Goal: Find specific page/section: Find specific page/section

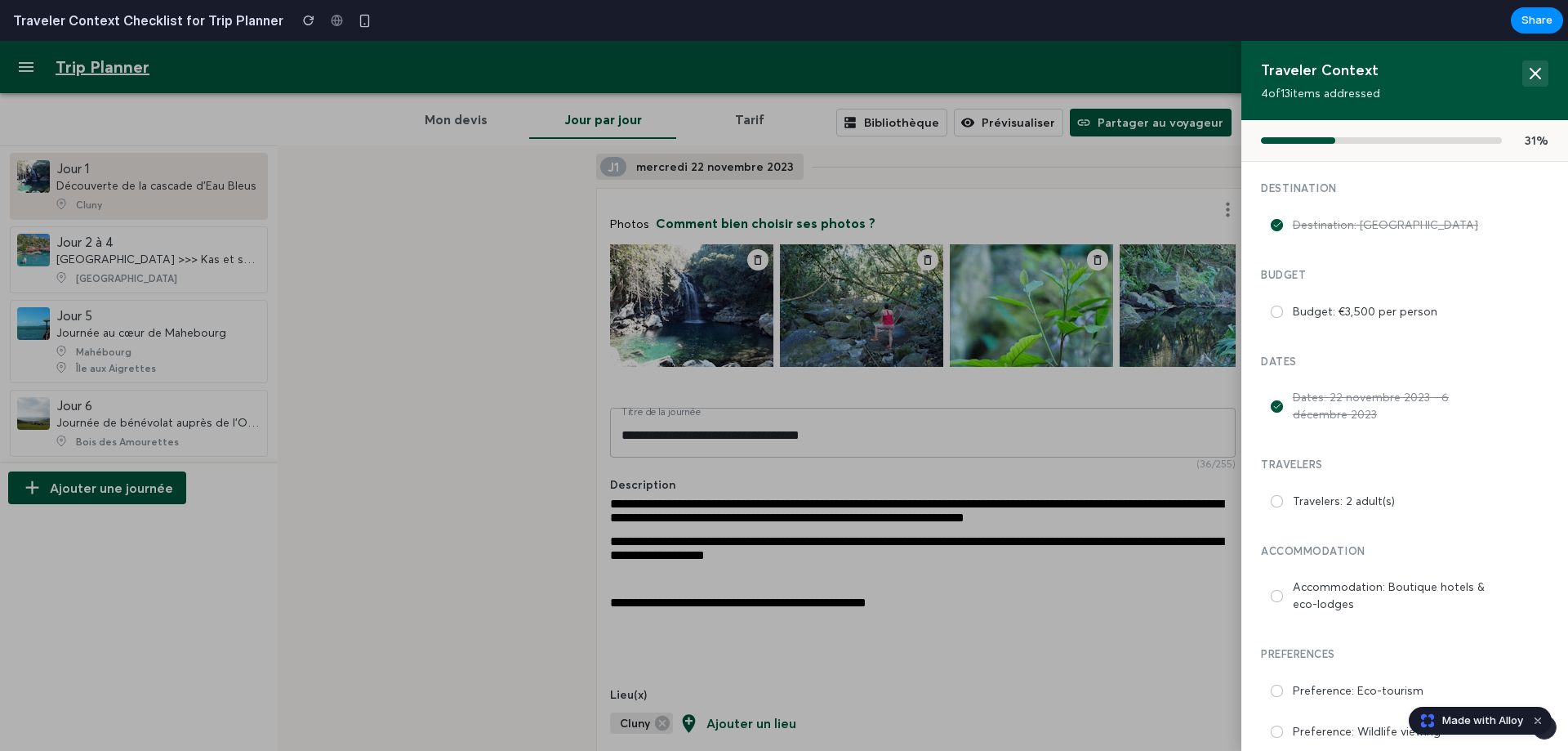
click at [1525, 71] on icon at bounding box center [1535, 73] width 20 height 20
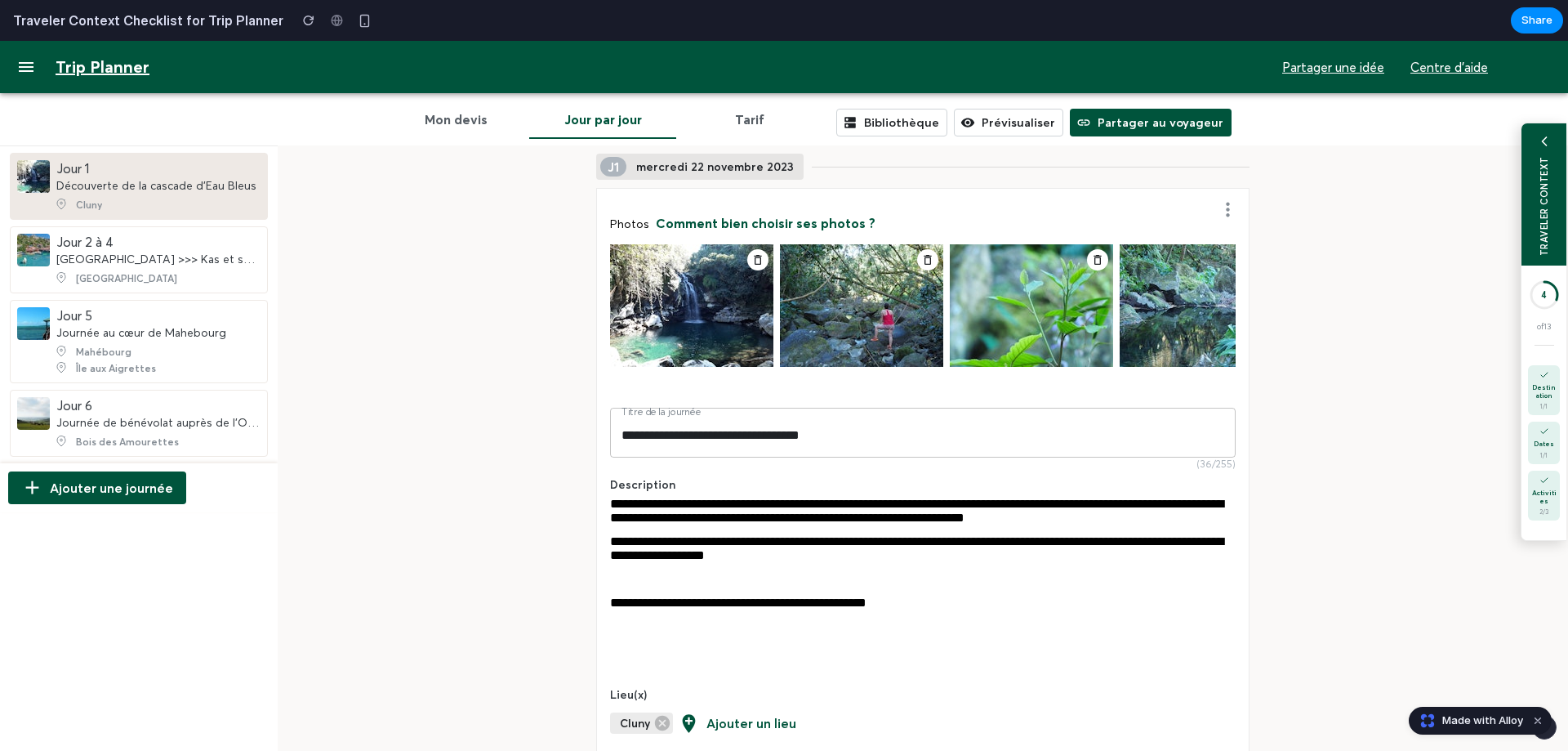
click at [1538, 236] on div "TRAVELER CONTEXT" at bounding box center [1544, 206] width 11 height 100
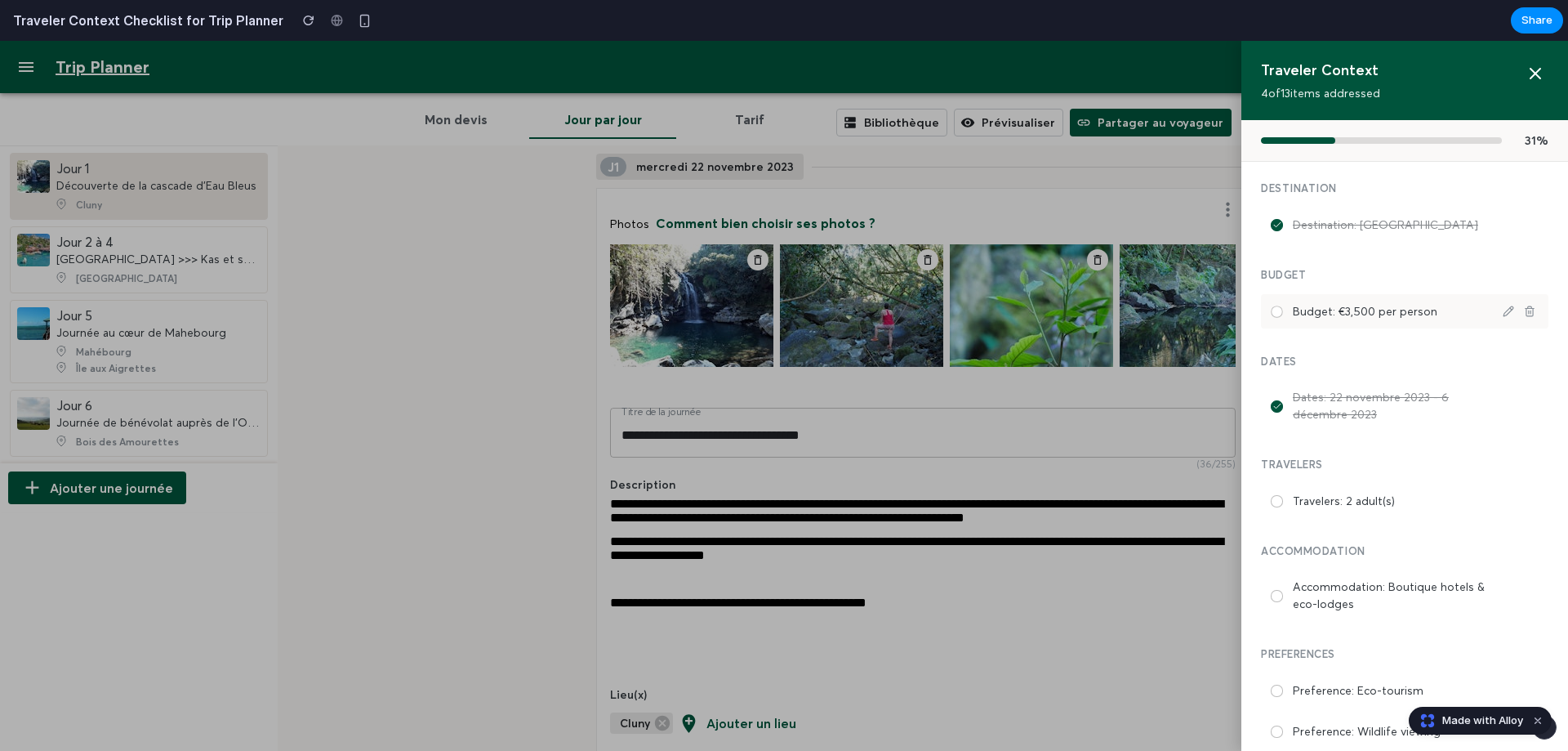
click at [1270, 311] on div at bounding box center [1276, 311] width 11 height 11
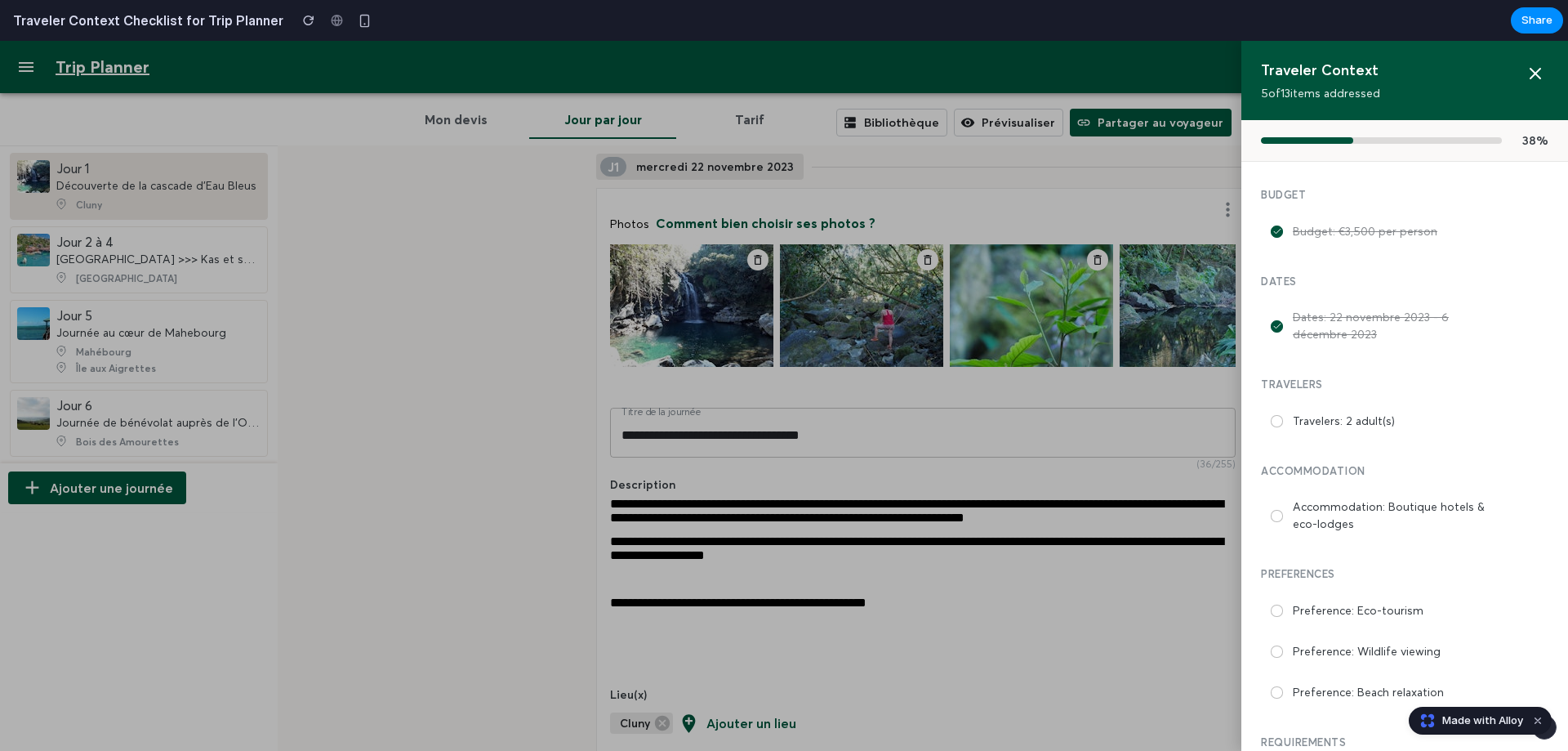
scroll to position [82, 0]
click at [1270, 417] on div at bounding box center [1276, 419] width 12 height 12
click at [1270, 516] on div at bounding box center [1276, 514] width 12 height 12
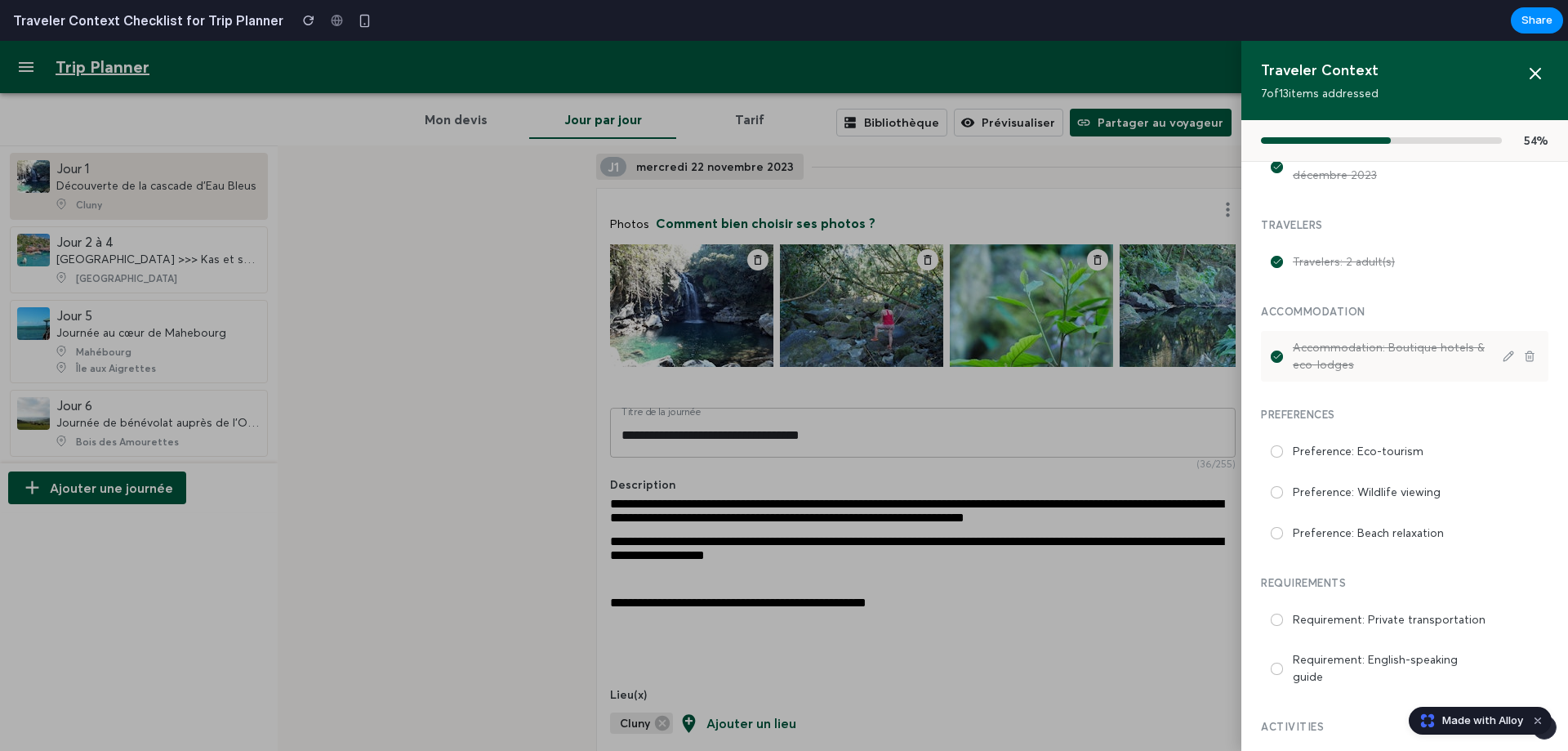
scroll to position [245, 0]
click at [1270, 449] on div at bounding box center [1276, 445] width 12 height 12
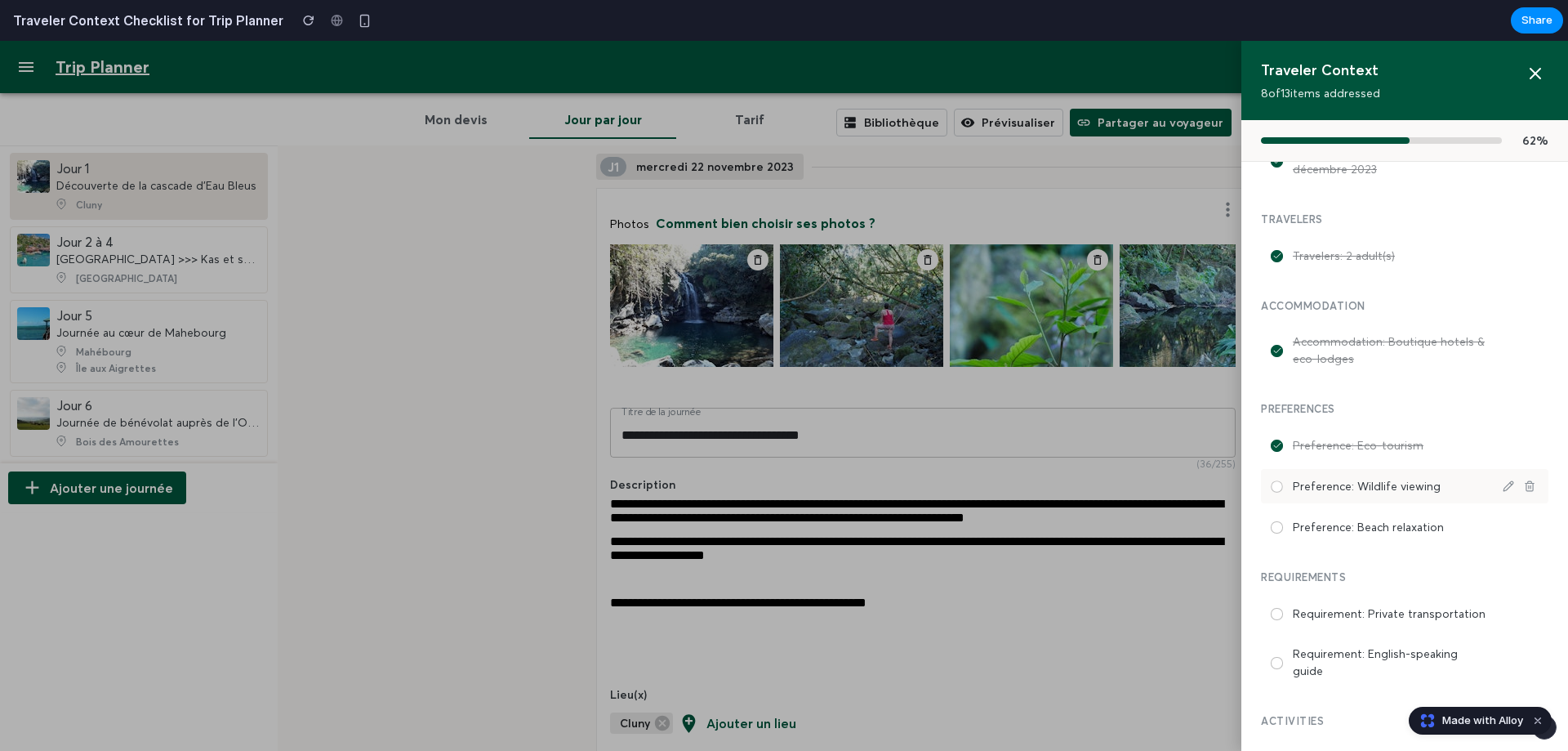
click at [1270, 487] on div at bounding box center [1276, 486] width 11 height 11
click at [1270, 529] on div at bounding box center [1276, 527] width 11 height 11
click at [1525, 74] on icon at bounding box center [1535, 73] width 20 height 20
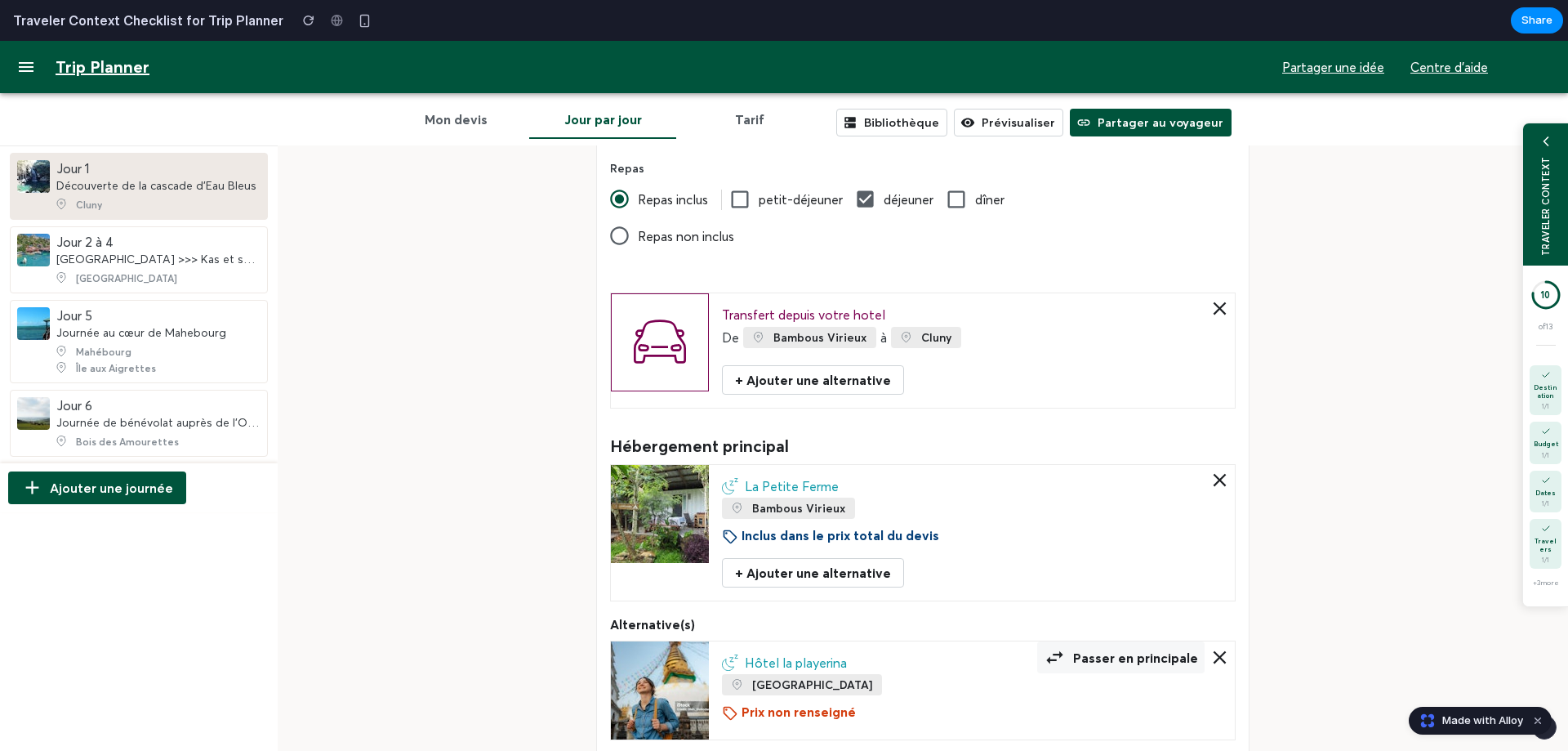
scroll to position [653, 0]
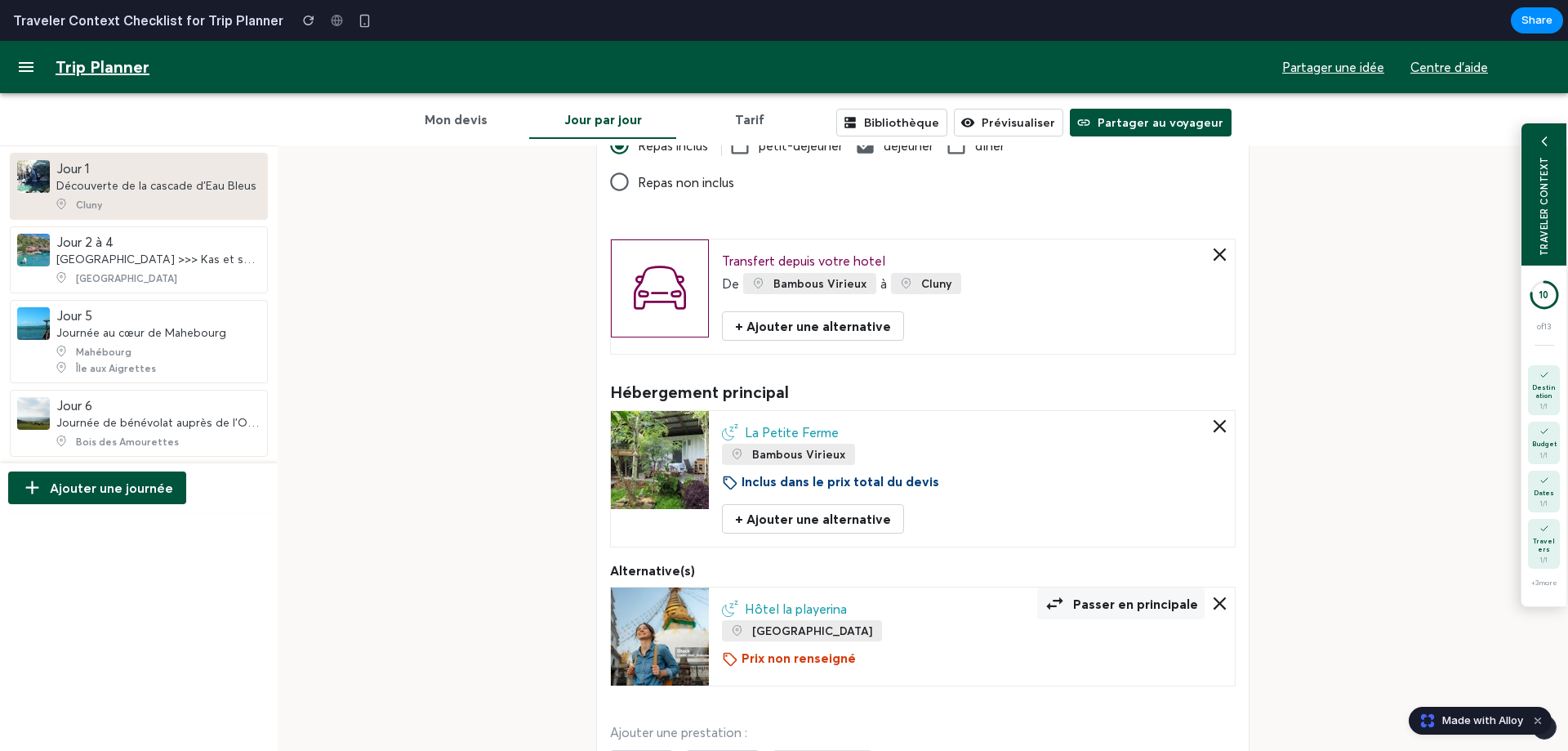
click at [1531, 331] on div "10 of 13 Destination 1 / 1 Budget 1 / 1 Dates 1 / 1 Travelers 1 / 1 + 3 more" at bounding box center [1544, 436] width 45 height 341
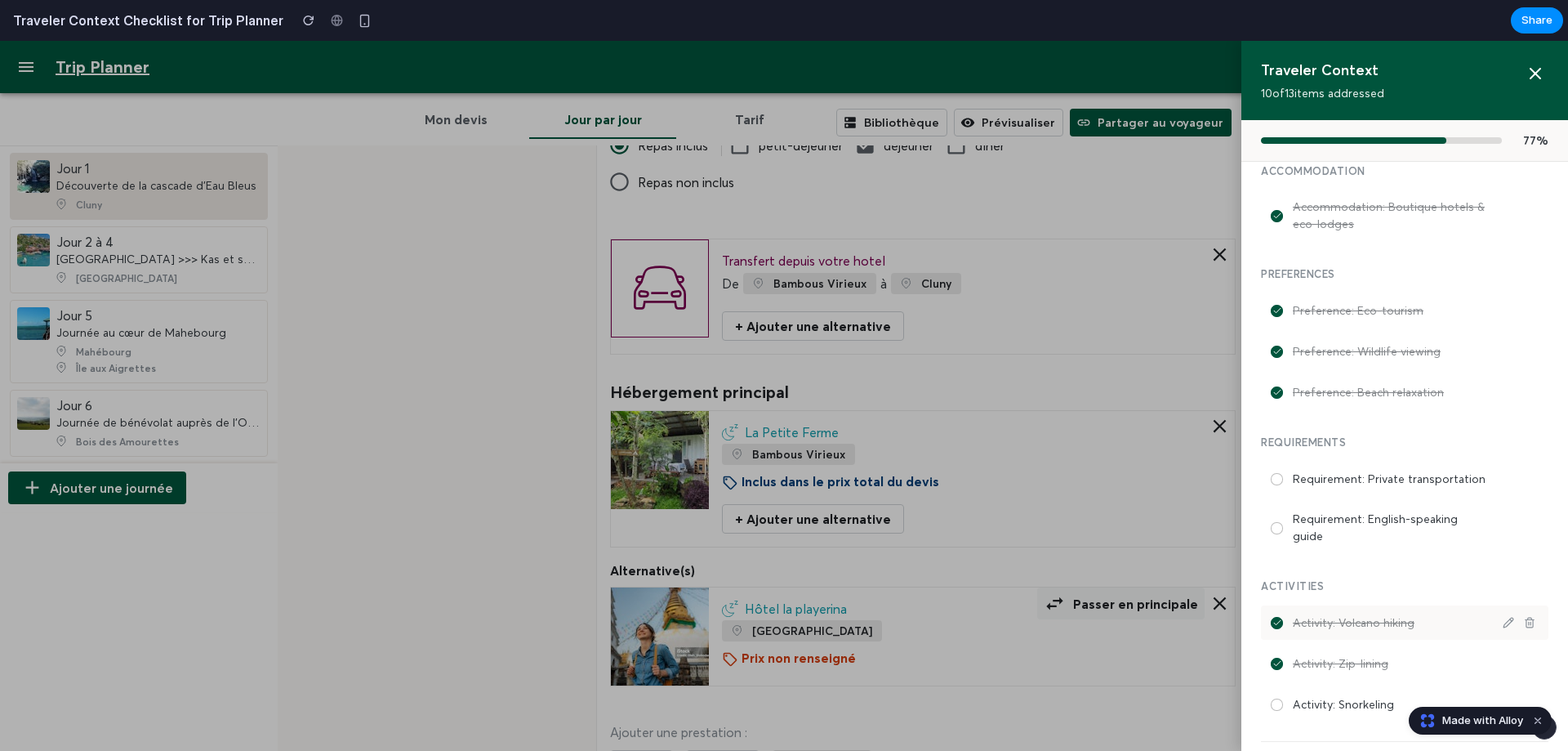
scroll to position [463, 0]
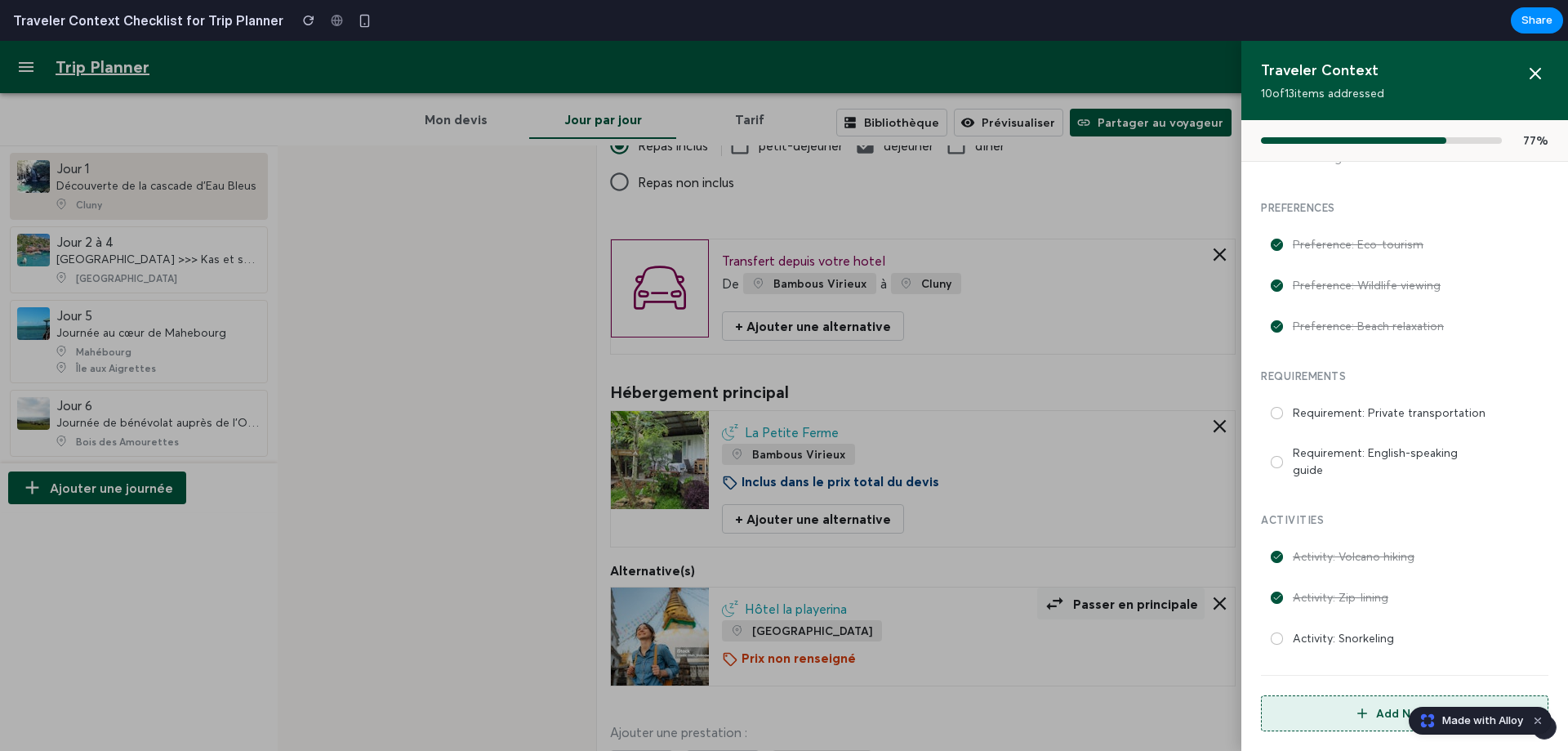
click at [1468, 720] on span "Made with Alloy" at bounding box center [1482, 721] width 81 height 17
click at [883, 452] on div at bounding box center [784, 396] width 1568 height 710
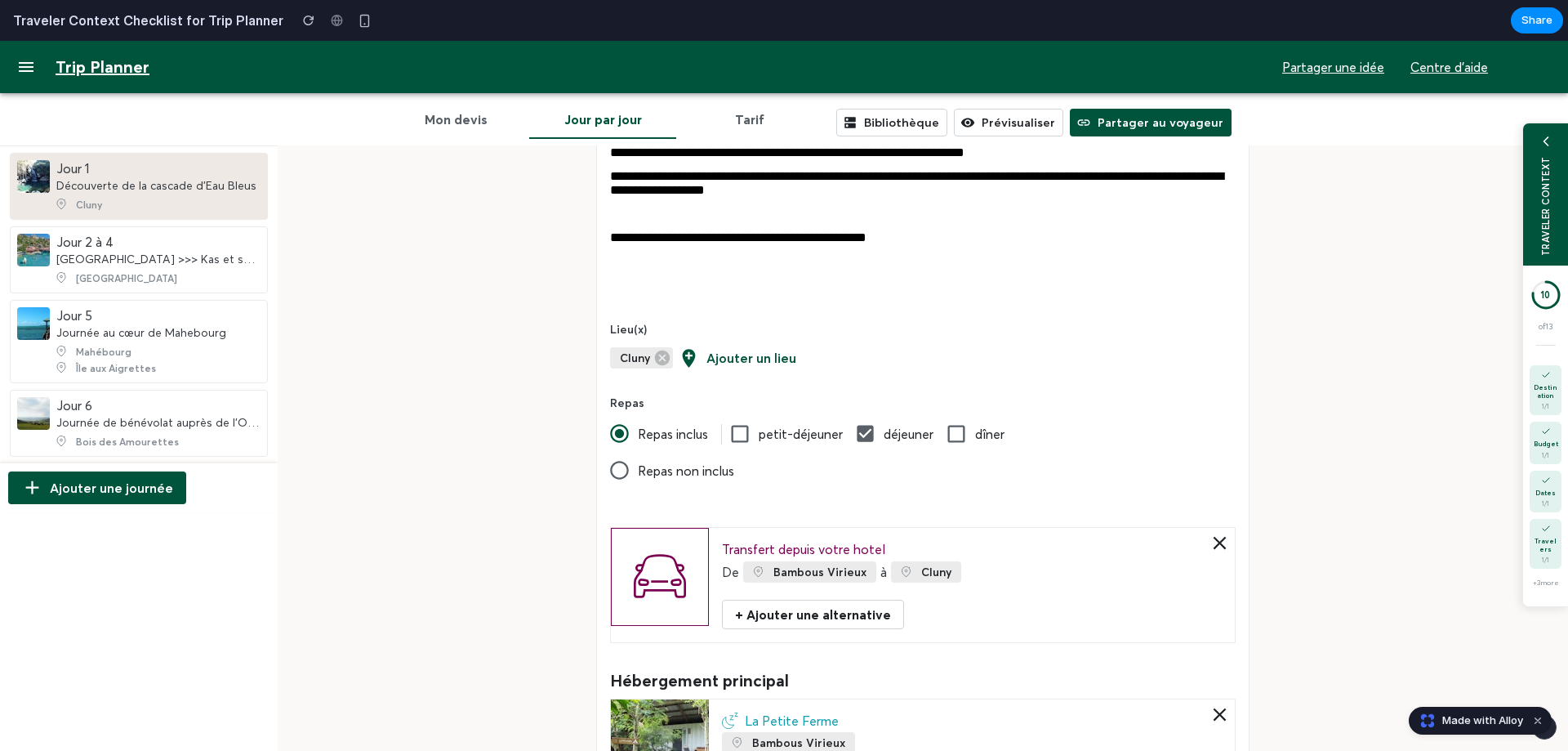
scroll to position [245, 0]
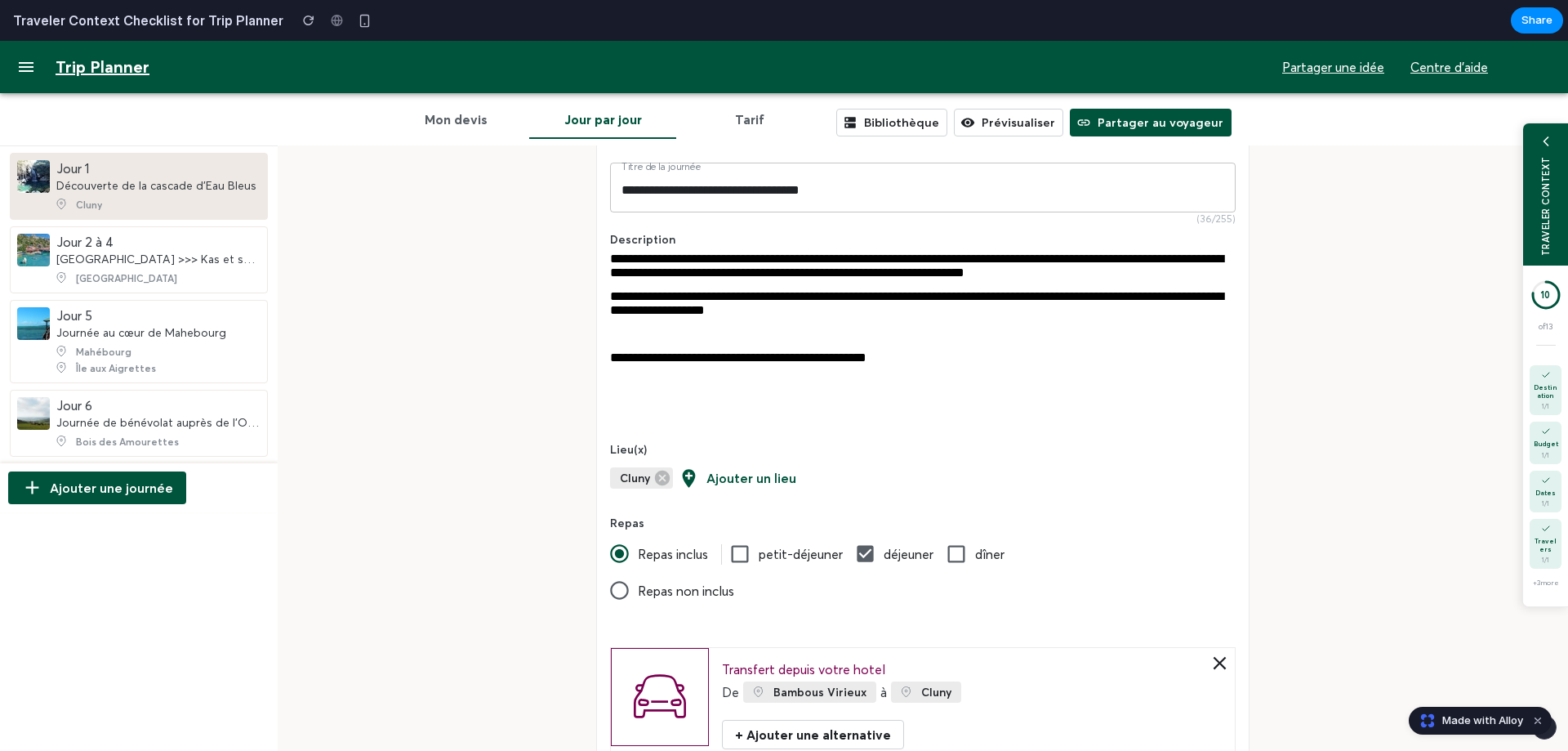
click at [1213, 670] on icon "button" at bounding box center [1219, 664] width 13 height 13
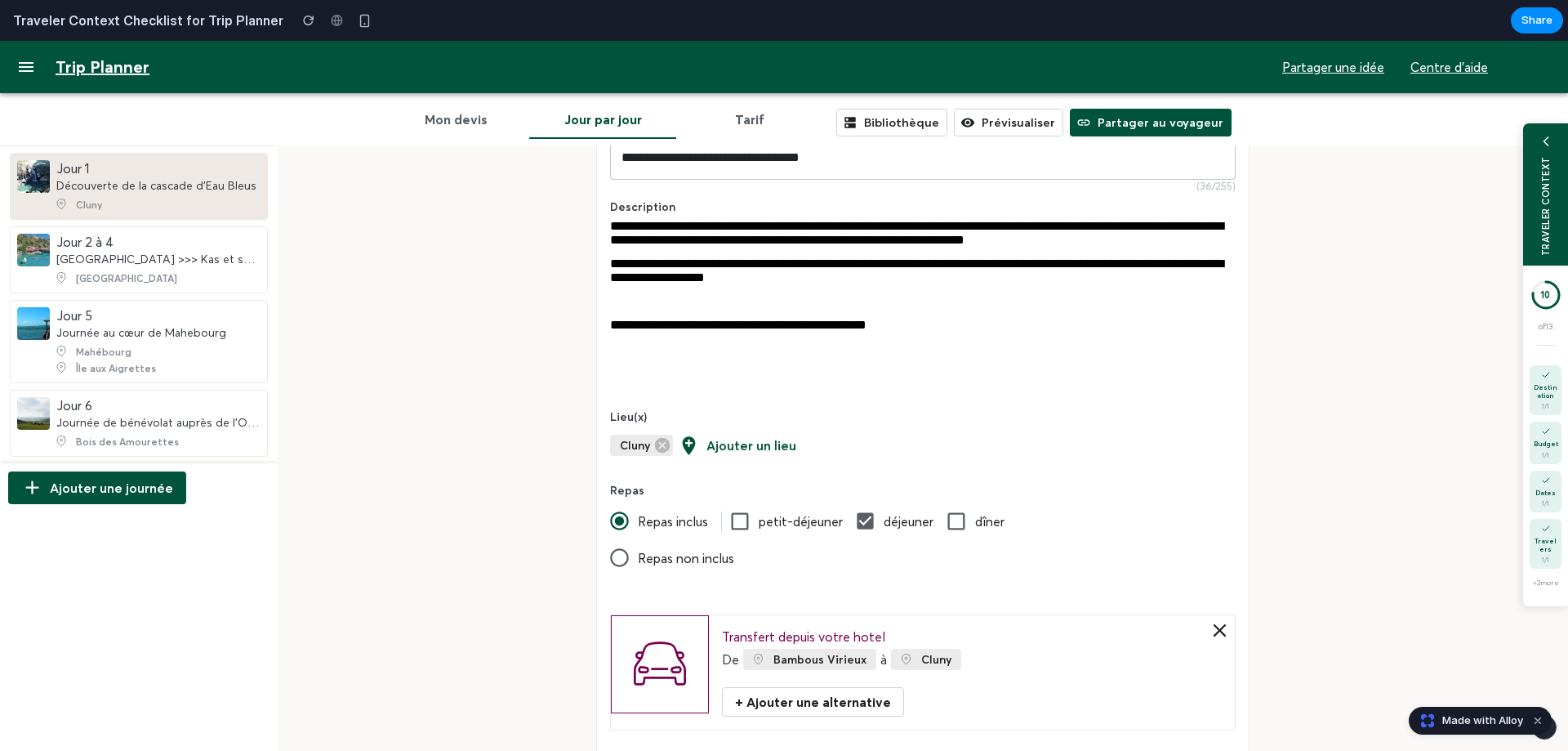
scroll to position [409, 0]
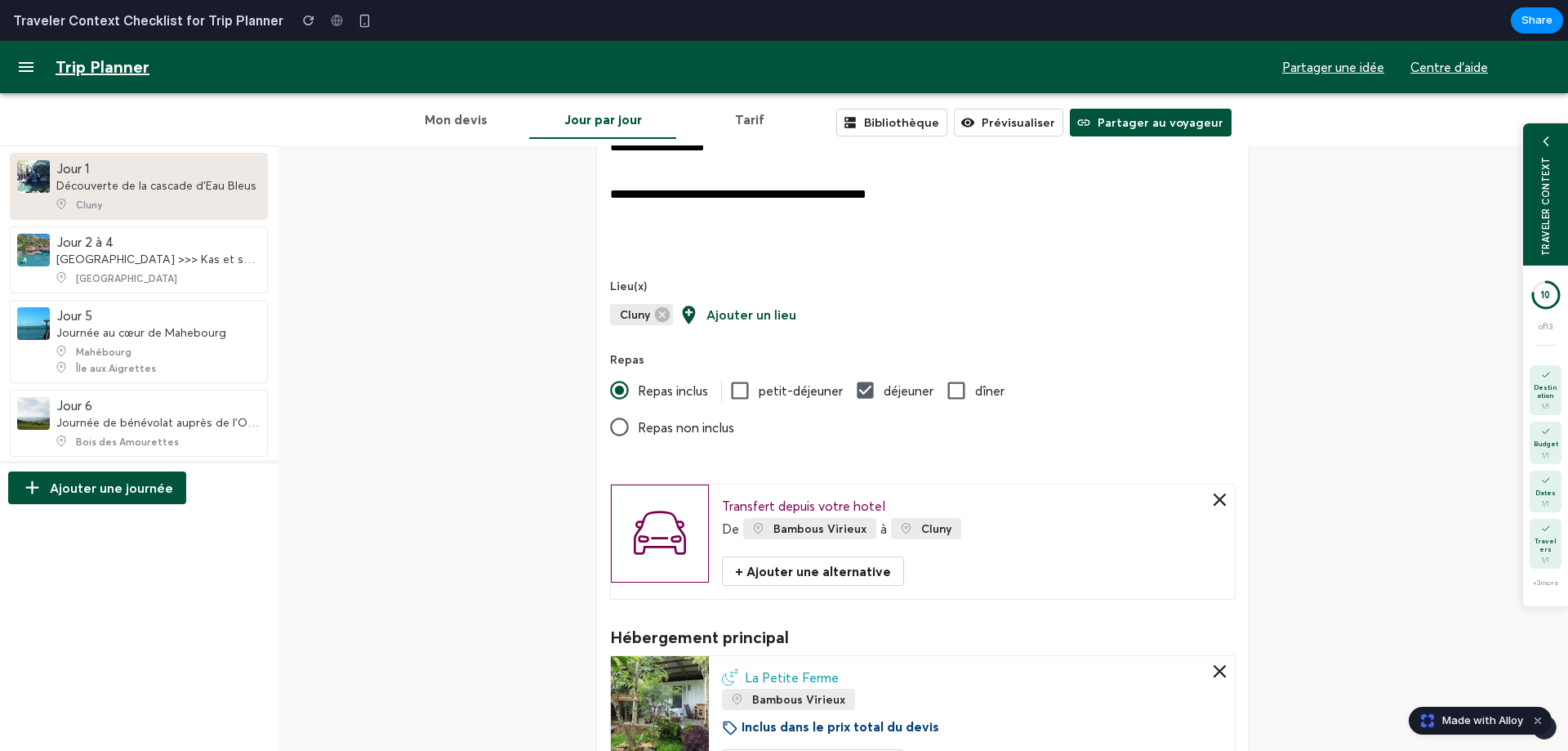
click at [728, 401] on icon at bounding box center [739, 390] width 22 height 22
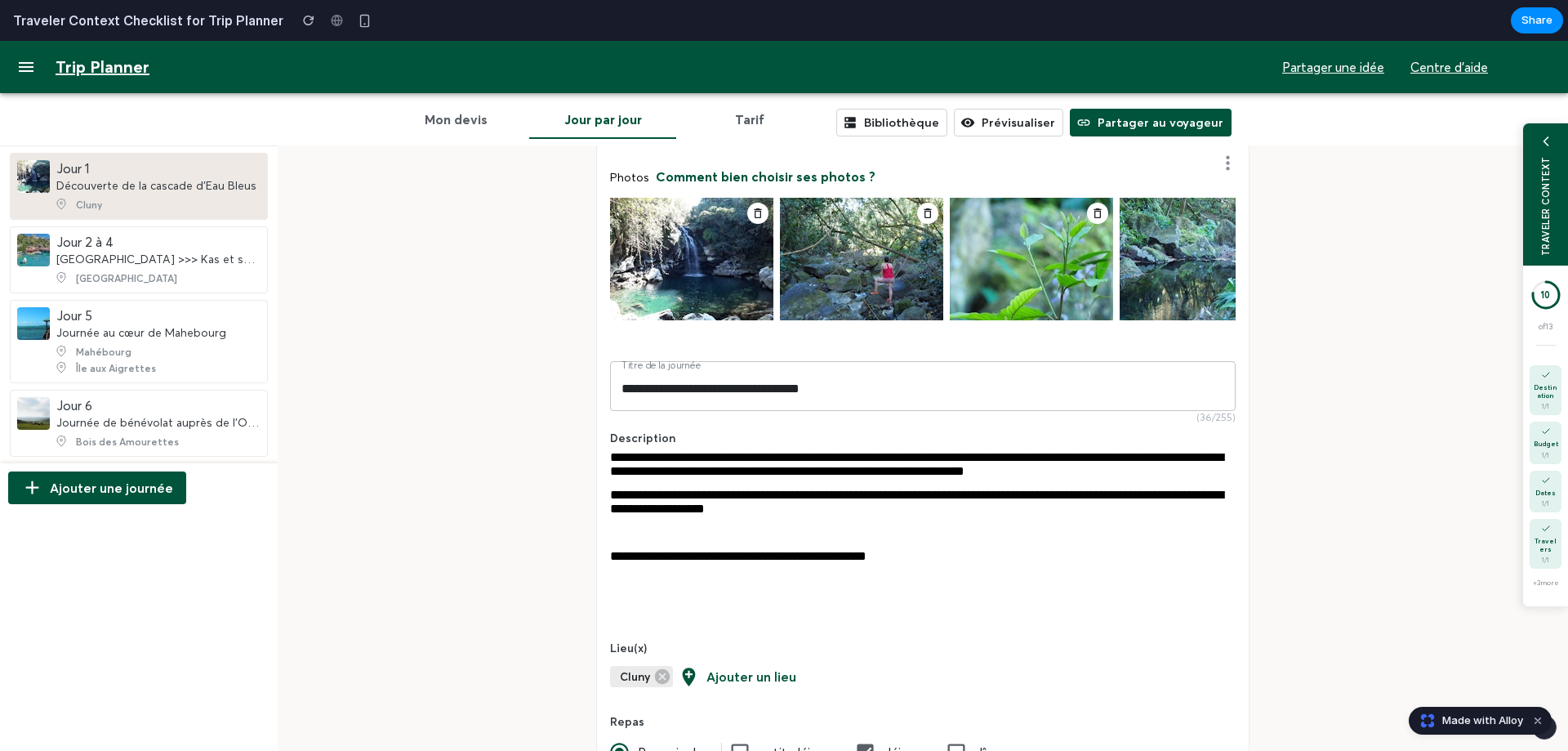
scroll to position [0, 0]
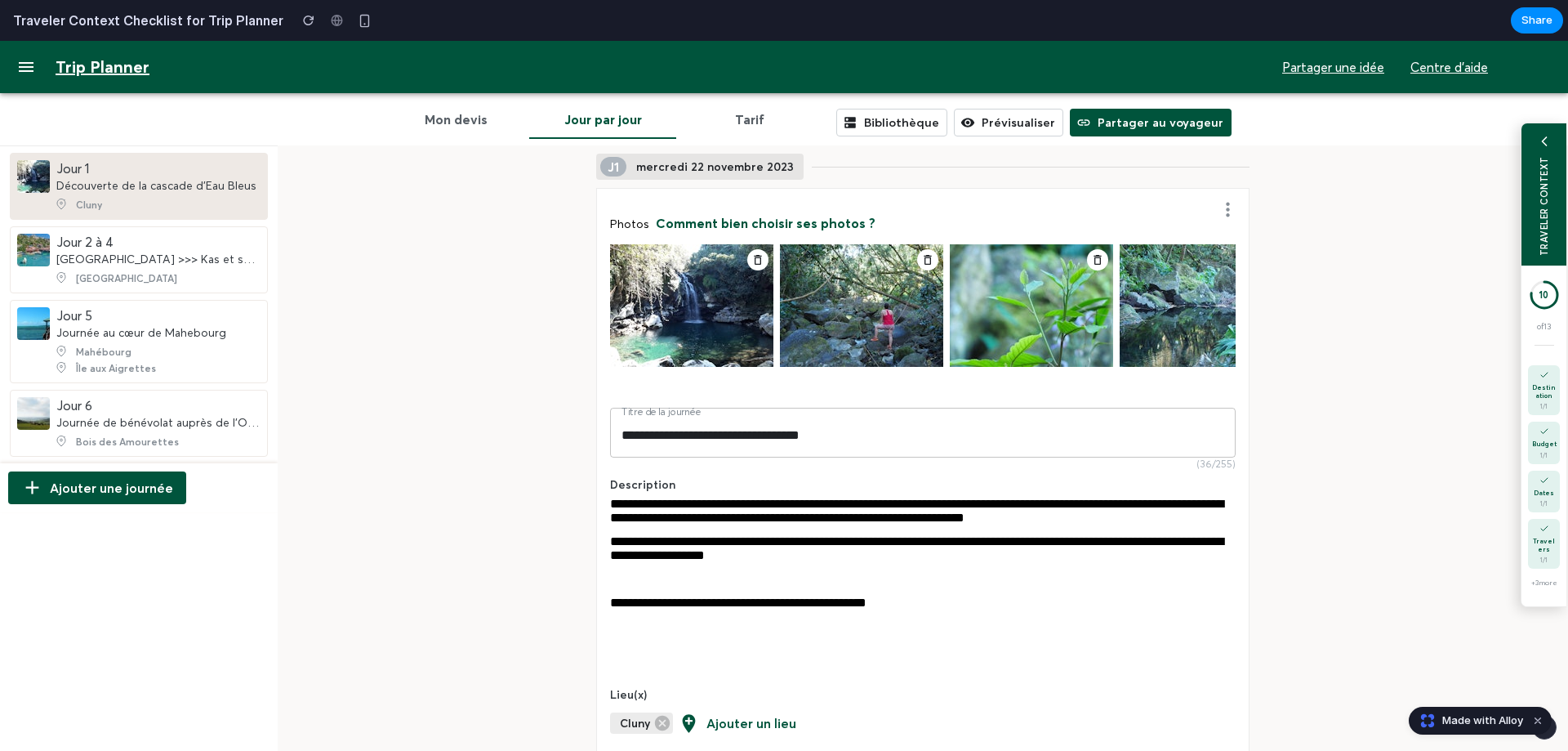
click at [1538, 231] on div "TRAVELER CONTEXT" at bounding box center [1544, 206] width 11 height 100
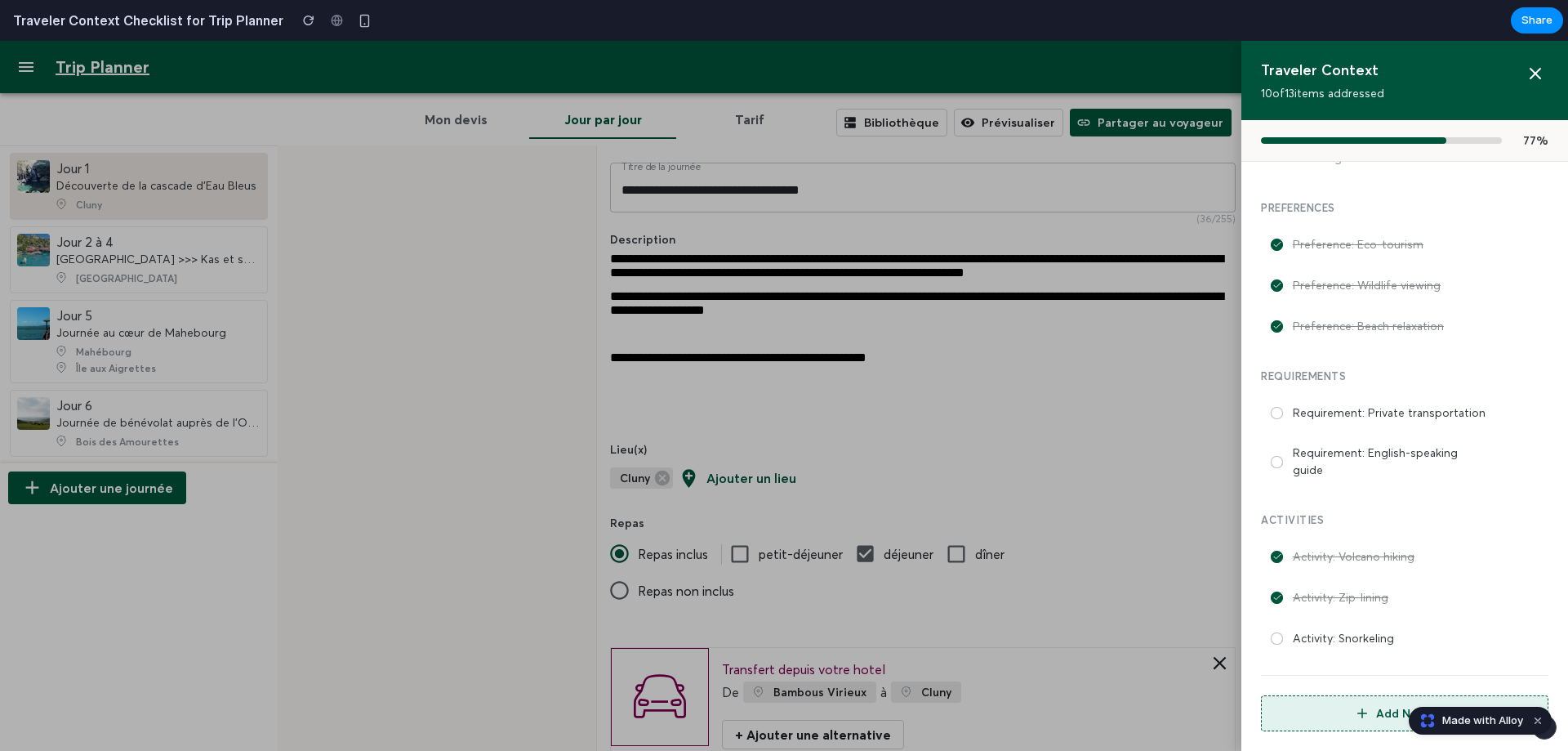
click at [1118, 381] on div at bounding box center [784, 396] width 1568 height 710
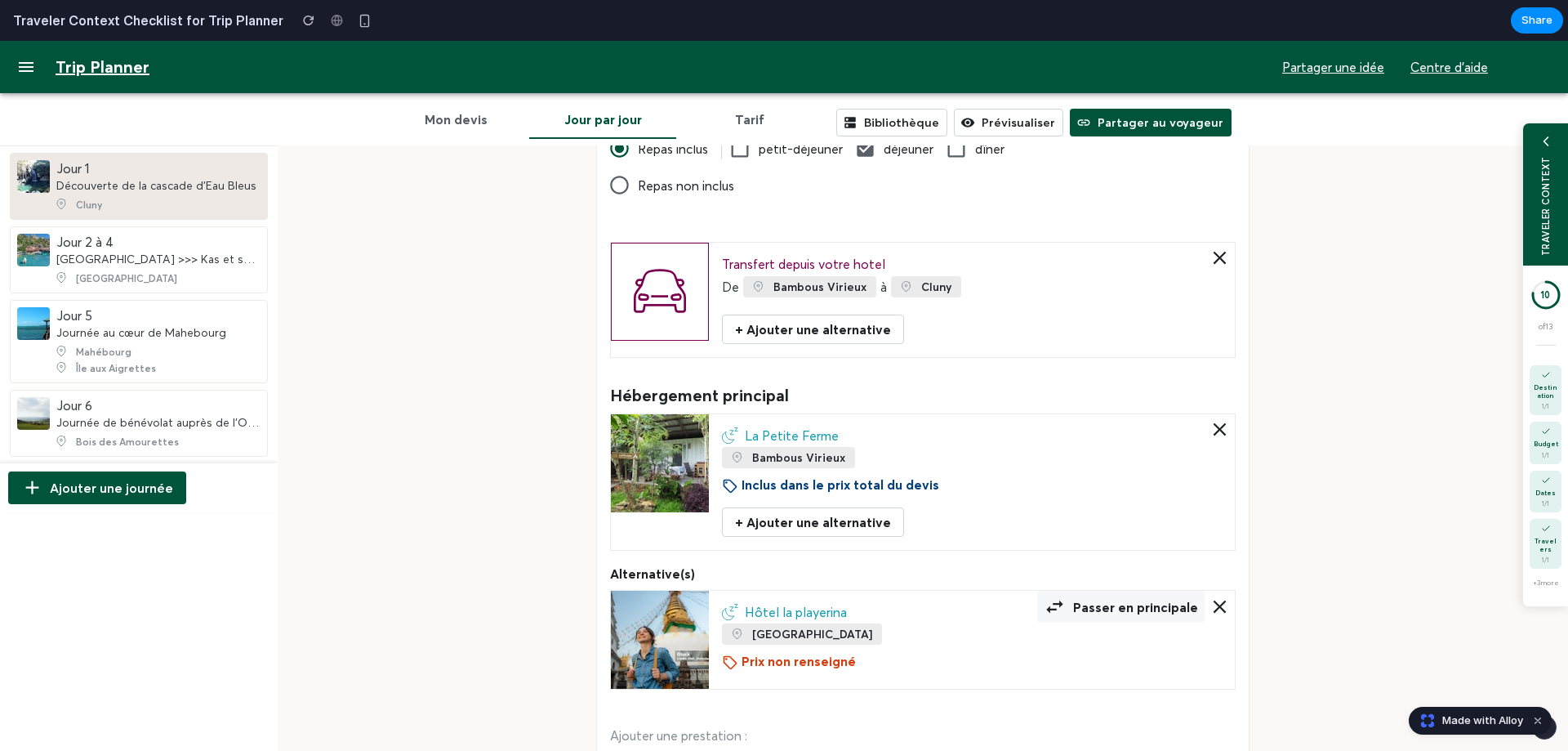
scroll to position [653, 0]
